Goal: Find specific page/section: Find specific page/section

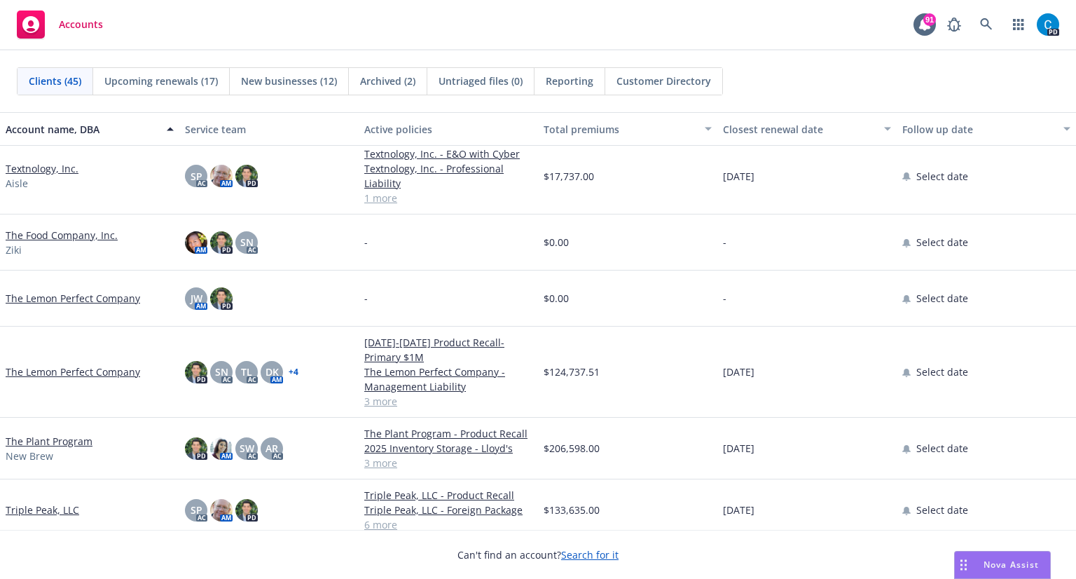
scroll to position [2171, 0]
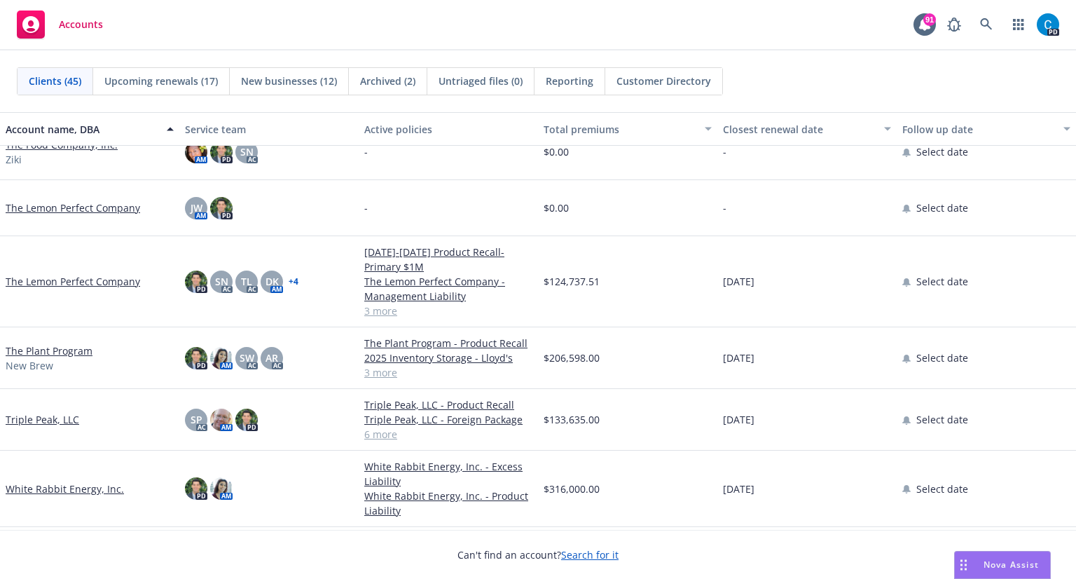
click at [29, 351] on link "The Plant Program" at bounding box center [49, 350] width 87 height 15
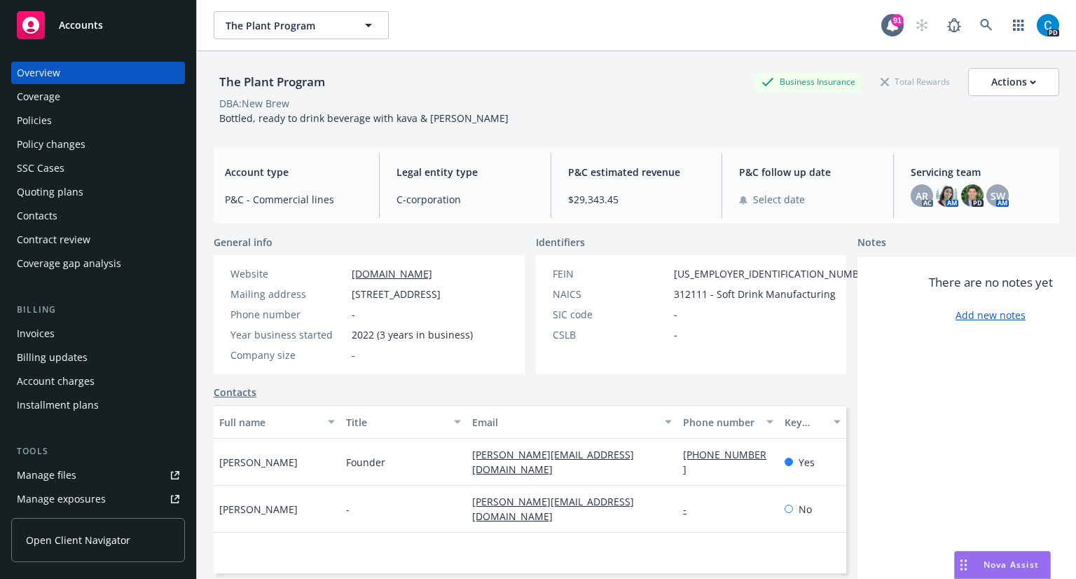
click at [64, 126] on div "Policies" at bounding box center [98, 120] width 162 height 22
